Goal: Transaction & Acquisition: Download file/media

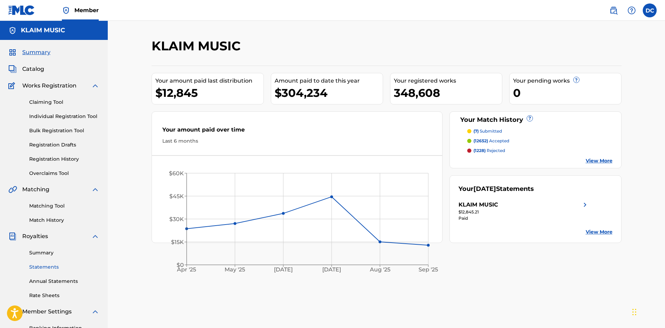
click at [56, 267] on link "Statements" at bounding box center [64, 267] width 70 height 7
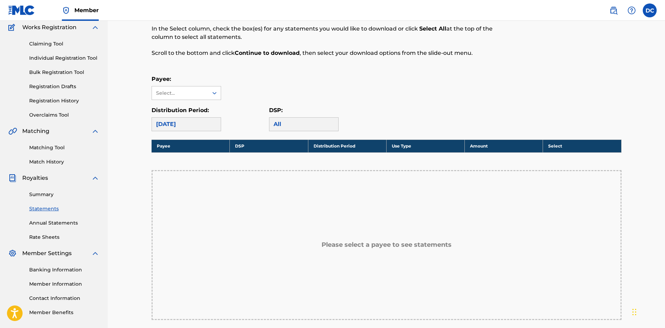
scroll to position [69, 0]
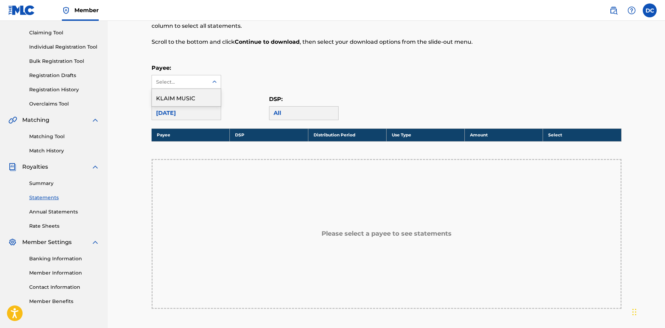
click at [208, 77] on div at bounding box center [214, 81] width 13 height 13
click at [196, 99] on div "KLAIM MUSIC" at bounding box center [186, 97] width 69 height 17
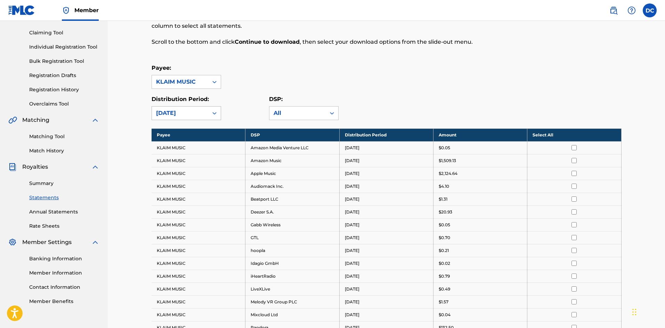
click at [208, 113] on div at bounding box center [214, 113] width 13 height 13
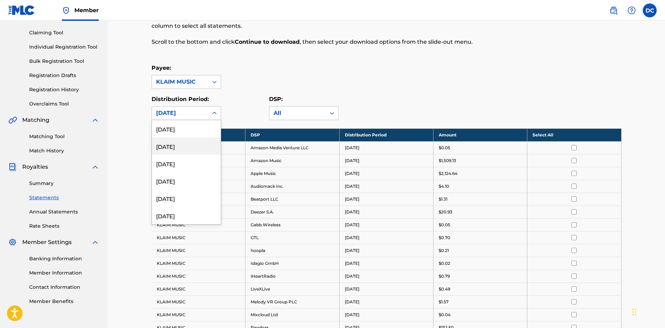
click at [176, 147] on div "[DATE]" at bounding box center [186, 146] width 69 height 17
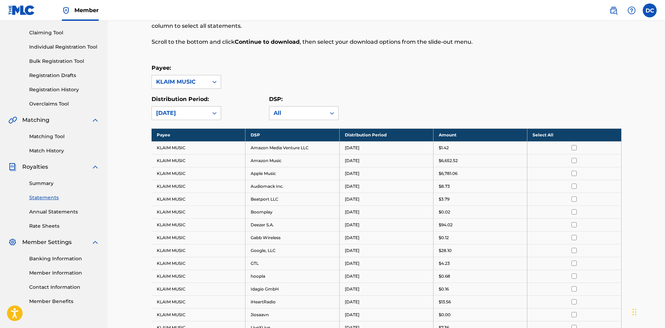
click at [536, 136] on th "Select All" at bounding box center [574, 135] width 94 height 13
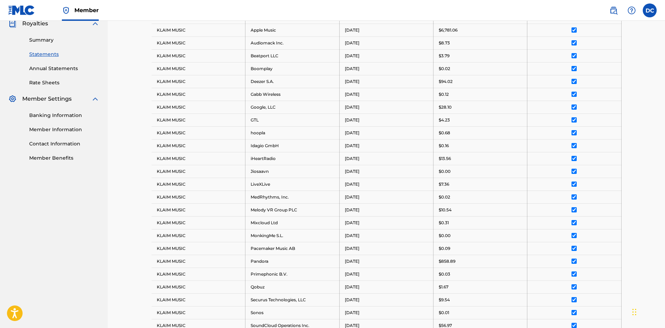
scroll to position [382, 0]
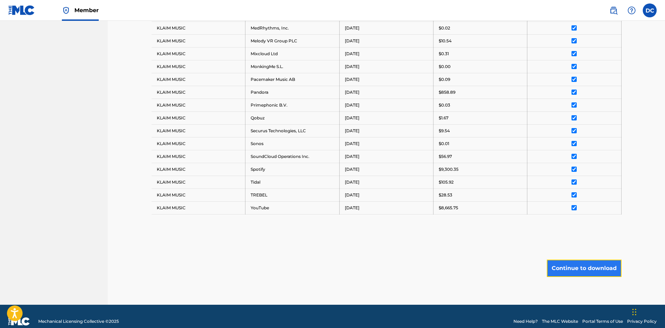
click at [587, 270] on button "Continue to download" at bounding box center [584, 268] width 75 height 17
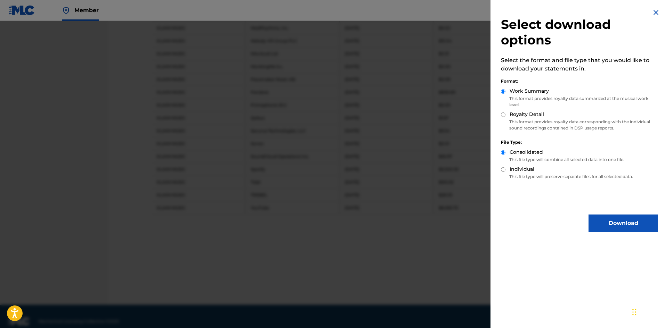
click at [516, 115] on label "Royalty Detail" at bounding box center [526, 114] width 34 height 7
click at [505, 115] on input "Royalty Detail" at bounding box center [503, 115] width 5 height 5
radio input "true"
click at [606, 213] on div "Select download options Select the format and file type that you would like to …" at bounding box center [579, 120] width 178 height 240
click at [606, 222] on button "Download" at bounding box center [622, 223] width 69 height 17
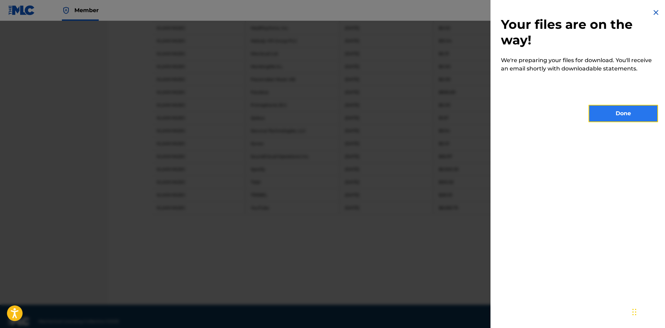
click at [607, 111] on button "Done" at bounding box center [622, 113] width 69 height 17
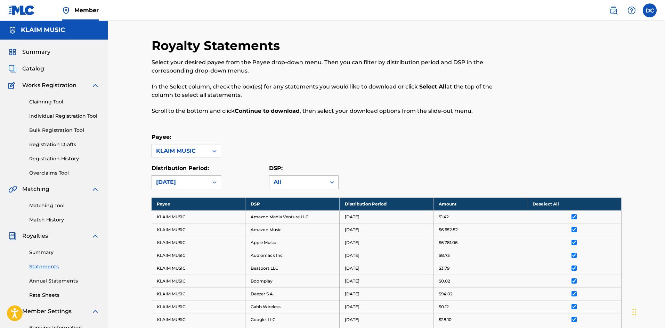
scroll to position [0, 0]
click at [204, 180] on div "[DATE]" at bounding box center [180, 183] width 48 height 8
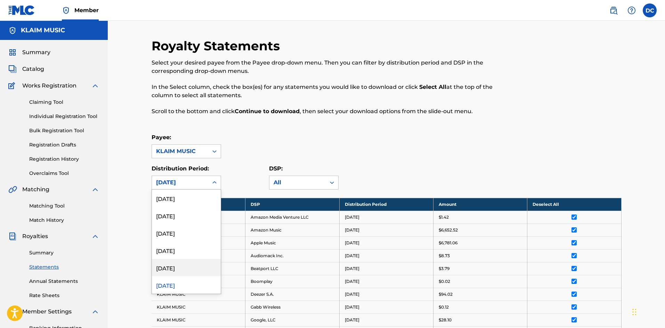
click at [175, 268] on div "[DATE]" at bounding box center [186, 267] width 69 height 17
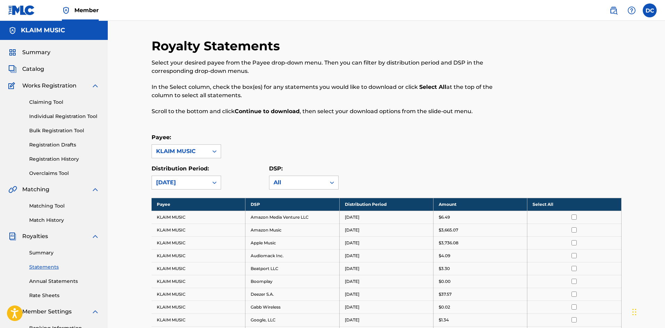
click at [543, 202] on th "Select All" at bounding box center [574, 204] width 94 height 13
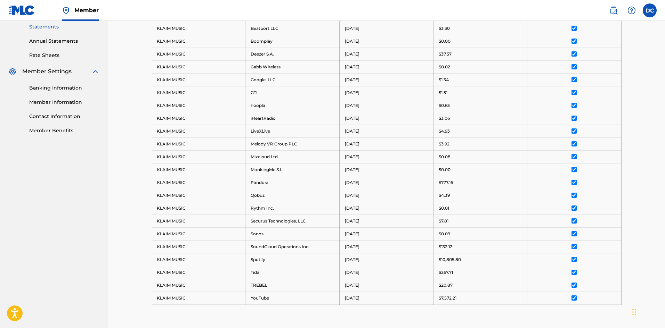
scroll to position [341, 0]
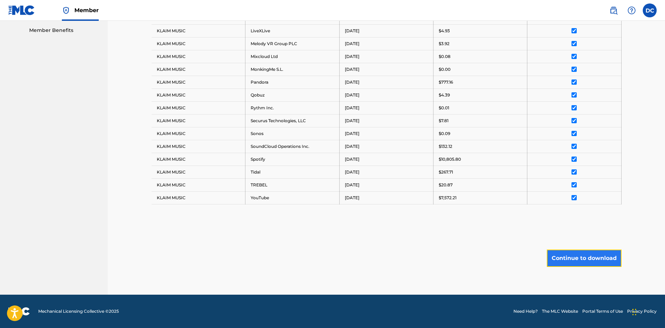
click at [588, 262] on button "Continue to download" at bounding box center [584, 258] width 75 height 17
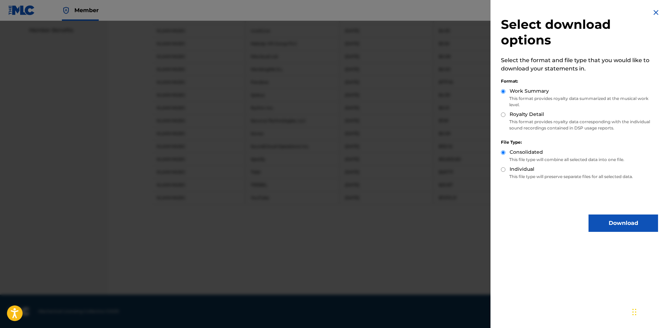
click at [530, 113] on label "Royalty Detail" at bounding box center [526, 114] width 34 height 7
click at [505, 113] on input "Royalty Detail" at bounding box center [503, 115] width 5 height 5
radio input "true"
click at [611, 224] on button "Download" at bounding box center [622, 223] width 69 height 17
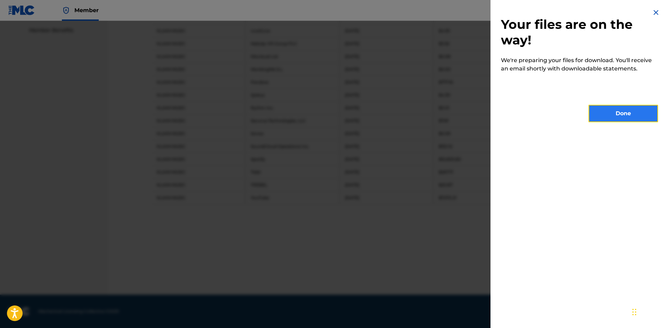
click at [601, 105] on button "Done" at bounding box center [622, 113] width 69 height 17
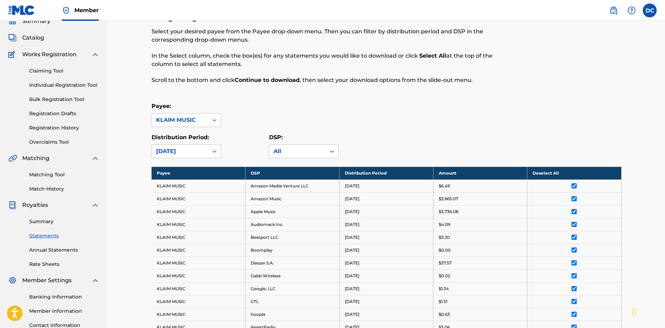
scroll to position [0, 0]
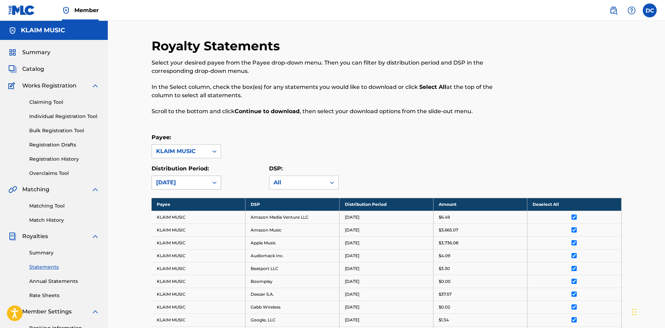
click at [186, 185] on div "[DATE]" at bounding box center [180, 183] width 48 height 8
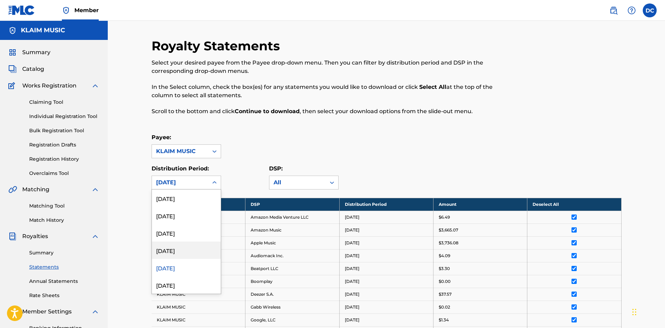
click at [190, 251] on div "[DATE]" at bounding box center [186, 250] width 69 height 17
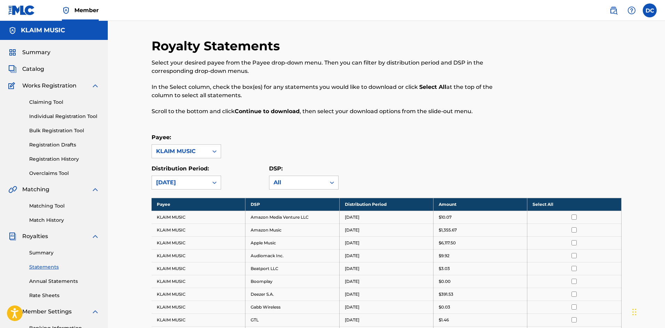
click at [547, 210] on th "Select All" at bounding box center [574, 204] width 94 height 13
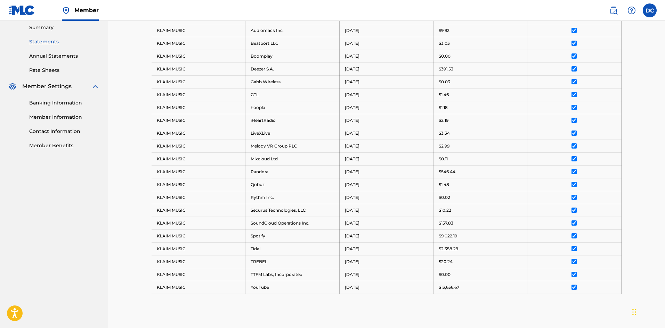
scroll to position [315, 0]
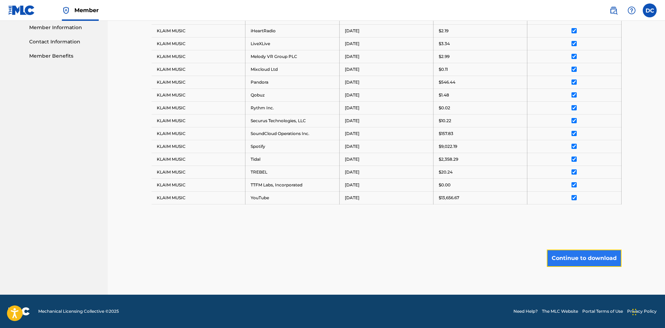
click at [578, 253] on button "Continue to download" at bounding box center [584, 258] width 75 height 17
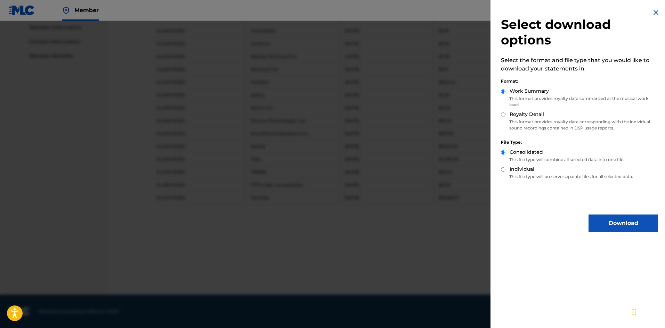
click at [529, 115] on label "Royalty Detail" at bounding box center [526, 114] width 34 height 7
click at [505, 115] on input "Royalty Detail" at bounding box center [503, 115] width 5 height 5
radio input "true"
click at [624, 224] on button "Download" at bounding box center [622, 223] width 69 height 17
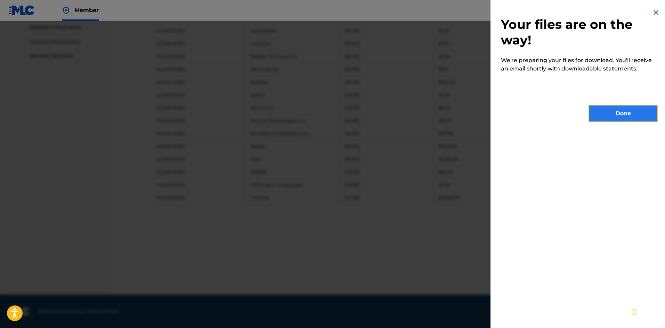
click at [598, 112] on button "Done" at bounding box center [622, 113] width 69 height 17
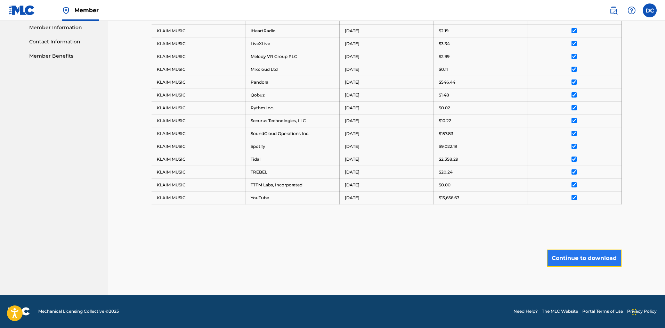
click at [576, 263] on button "Continue to download" at bounding box center [584, 258] width 75 height 17
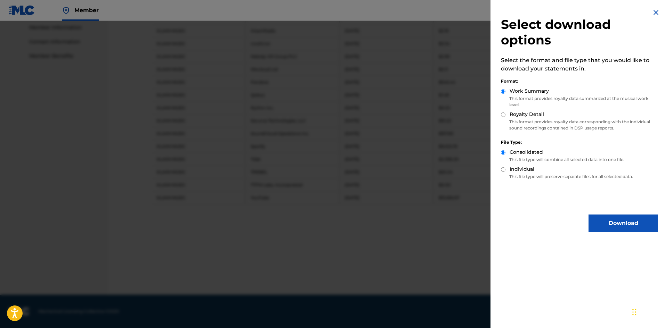
click at [519, 118] on div "Royalty Detail" at bounding box center [579, 115] width 157 height 8
click at [517, 115] on label "Royalty Detail" at bounding box center [526, 114] width 34 height 7
click at [505, 115] on input "Royalty Detail" at bounding box center [503, 115] width 5 height 5
radio input "true"
click at [606, 224] on button "Download" at bounding box center [622, 223] width 69 height 17
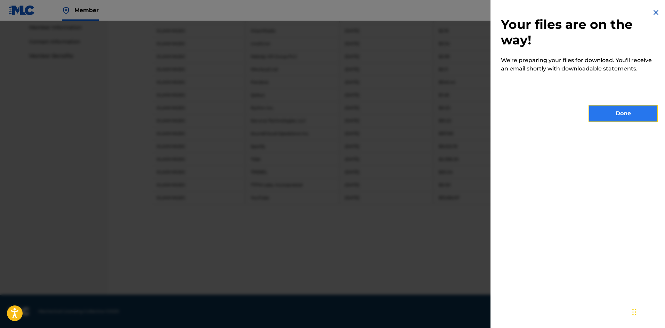
click at [640, 116] on button "Done" at bounding box center [622, 113] width 69 height 17
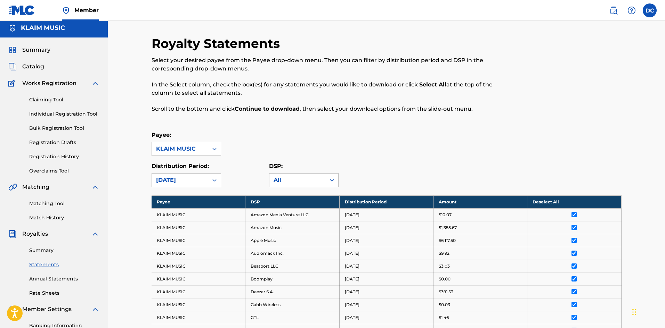
scroll to position [0, 0]
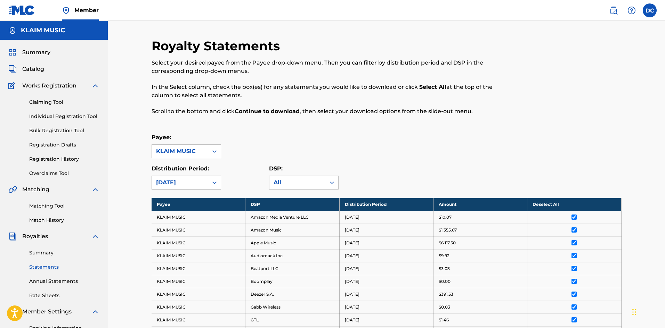
click at [186, 179] on div "[DATE]" at bounding box center [180, 183] width 48 height 8
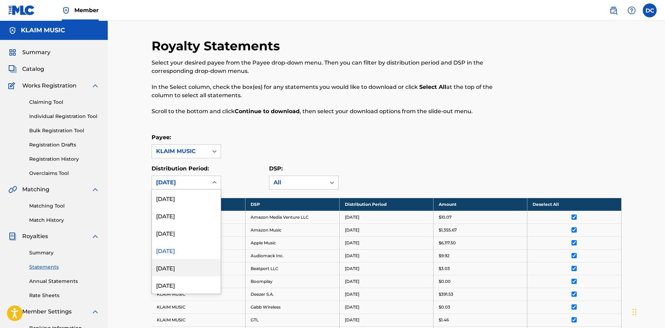
click at [192, 267] on div "[DATE]" at bounding box center [186, 267] width 69 height 17
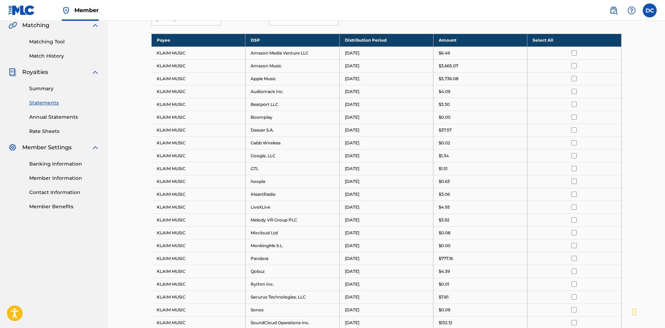
scroll to position [174, 0]
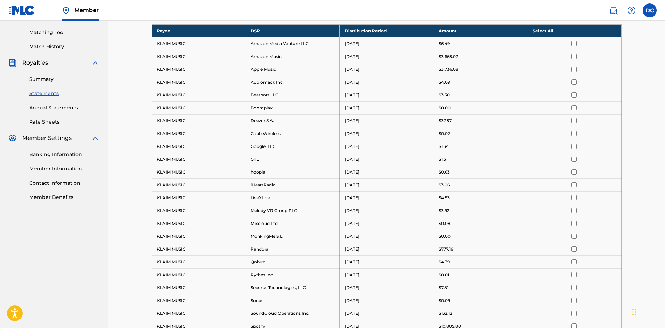
click at [544, 30] on th "Select All" at bounding box center [574, 30] width 94 height 13
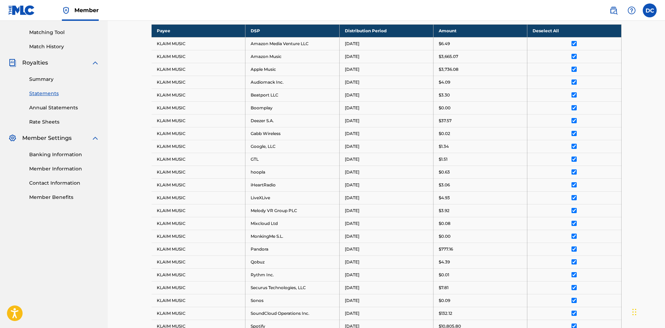
scroll to position [341, 0]
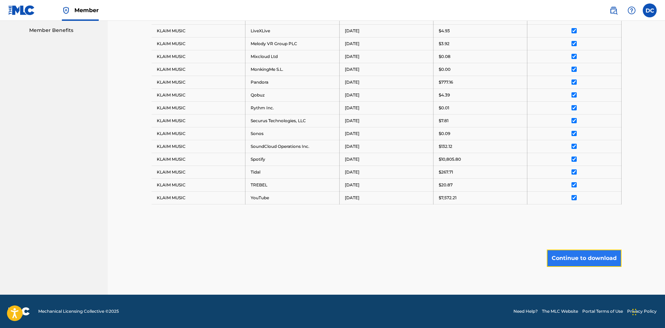
click at [569, 254] on button "Continue to download" at bounding box center [584, 258] width 75 height 17
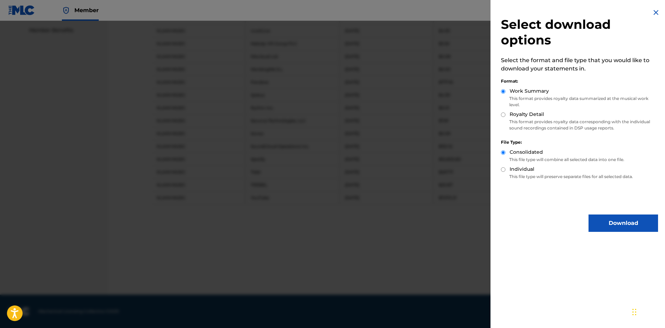
click at [527, 112] on label "Royalty Detail" at bounding box center [526, 114] width 34 height 7
click at [505, 113] on input "Royalty Detail" at bounding box center [503, 115] width 5 height 5
radio input "true"
click at [604, 223] on button "Download" at bounding box center [622, 223] width 69 height 17
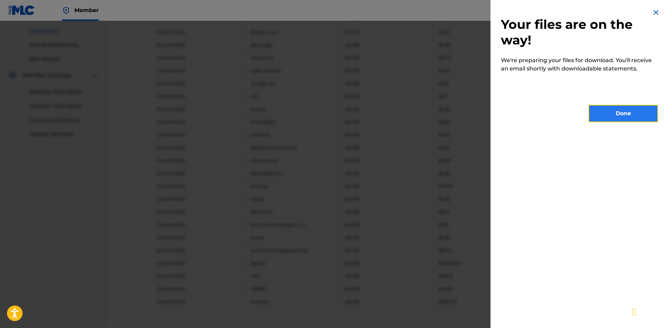
click at [610, 115] on button "Done" at bounding box center [622, 113] width 69 height 17
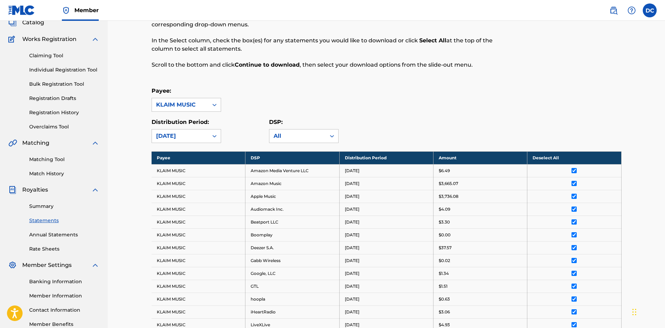
scroll to position [0, 0]
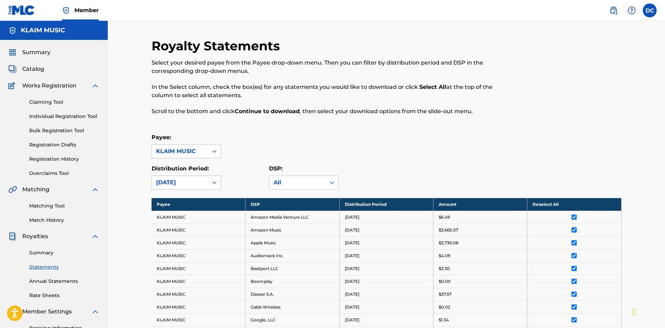
click at [179, 181] on div "[DATE]" at bounding box center [180, 183] width 48 height 8
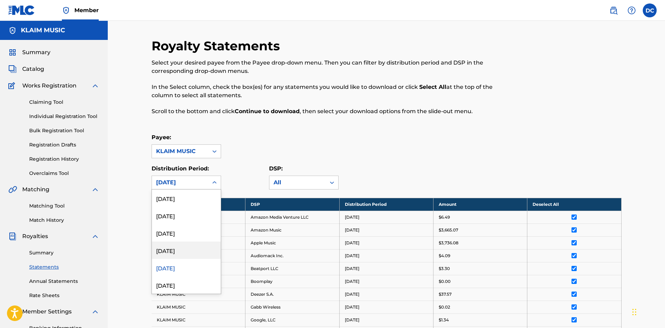
scroll to position [35, 0]
click at [187, 255] on div "[DATE]" at bounding box center [186, 250] width 69 height 17
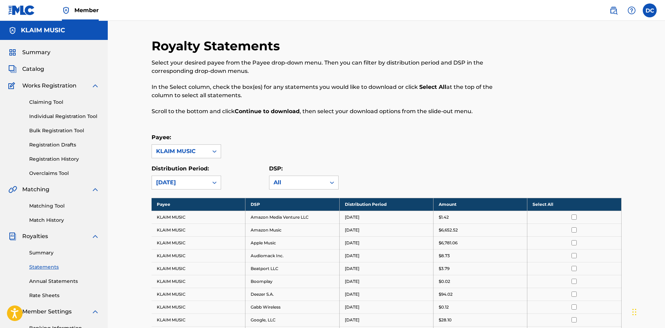
click at [544, 199] on th "Select All" at bounding box center [574, 204] width 94 height 13
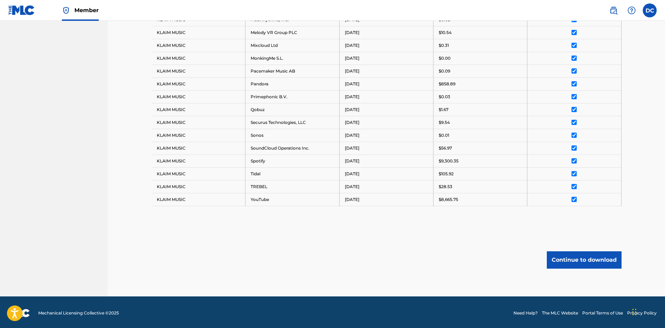
scroll to position [392, 0]
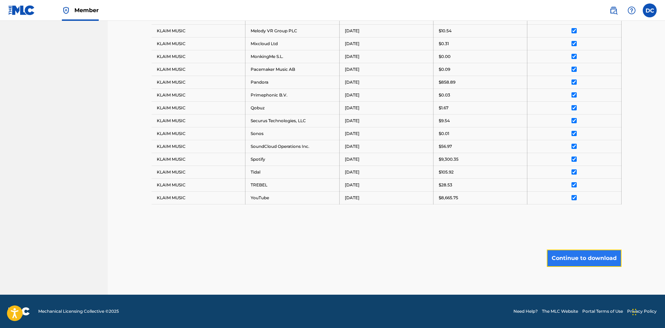
click at [580, 259] on button "Continue to download" at bounding box center [584, 258] width 75 height 17
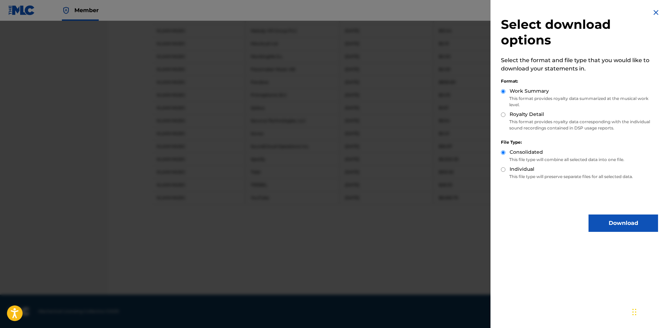
click at [525, 115] on label "Royalty Detail" at bounding box center [526, 114] width 34 height 7
click at [505, 115] on input "Royalty Detail" at bounding box center [503, 115] width 5 height 5
radio input "true"
click at [606, 221] on button "Download" at bounding box center [622, 223] width 69 height 17
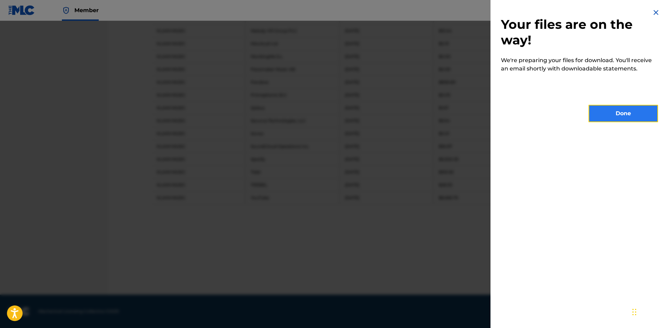
click at [611, 117] on button "Done" at bounding box center [622, 113] width 69 height 17
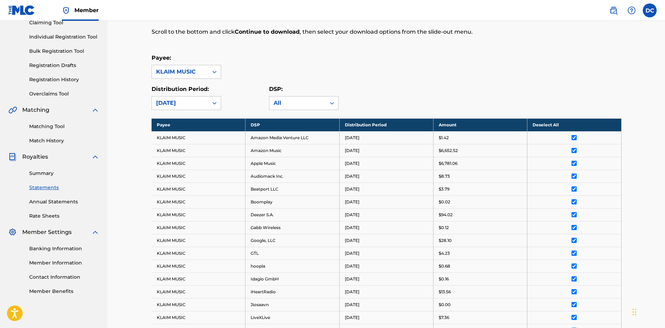
scroll to position [0, 0]
